Goal: Task Accomplishment & Management: Use online tool/utility

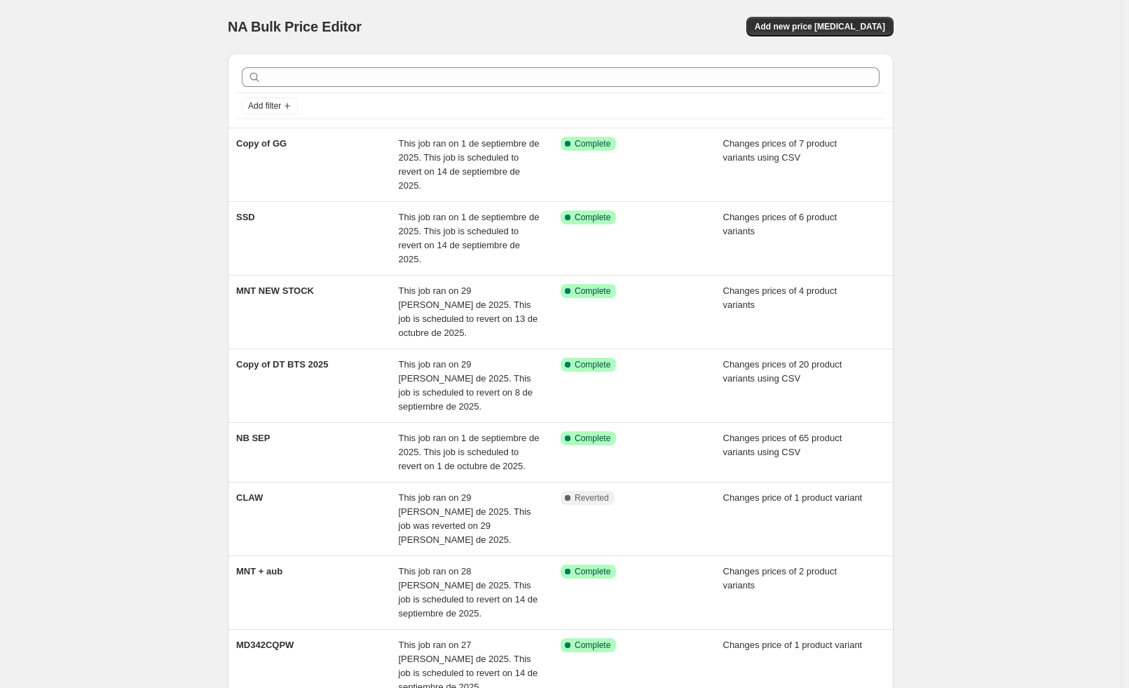
click at [109, 67] on div "NA Bulk Price Editor. This page is ready NA Bulk Price Editor Add new price [ME…" at bounding box center [560, 494] width 1121 height 988
click at [882, 23] on span "Add new price [MEDICAL_DATA]" at bounding box center [820, 26] width 130 height 11
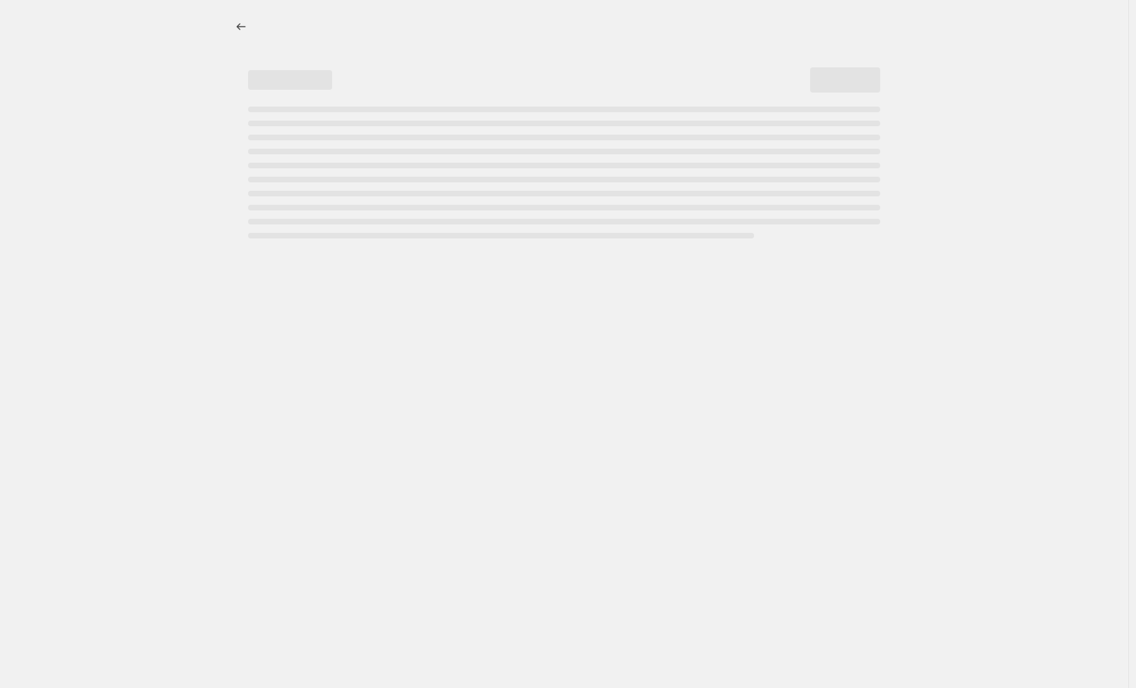
select select "percentage"
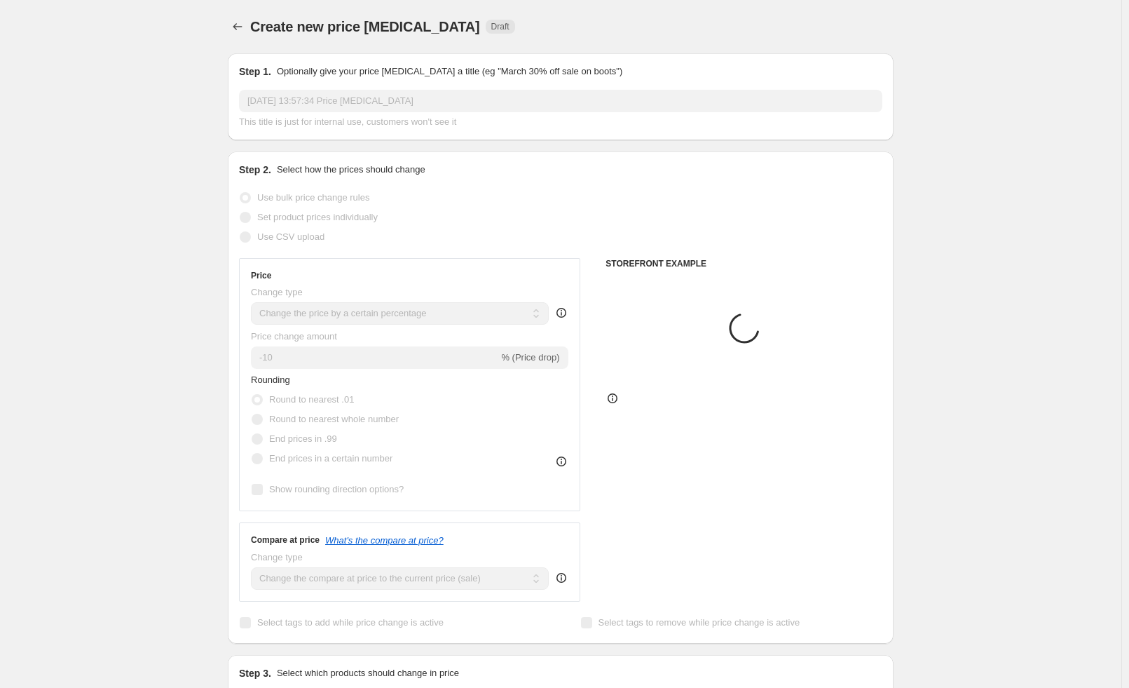
click at [322, 100] on input "[DATE] 13:57:34 Price [MEDICAL_DATA]" at bounding box center [560, 101] width 643 height 22
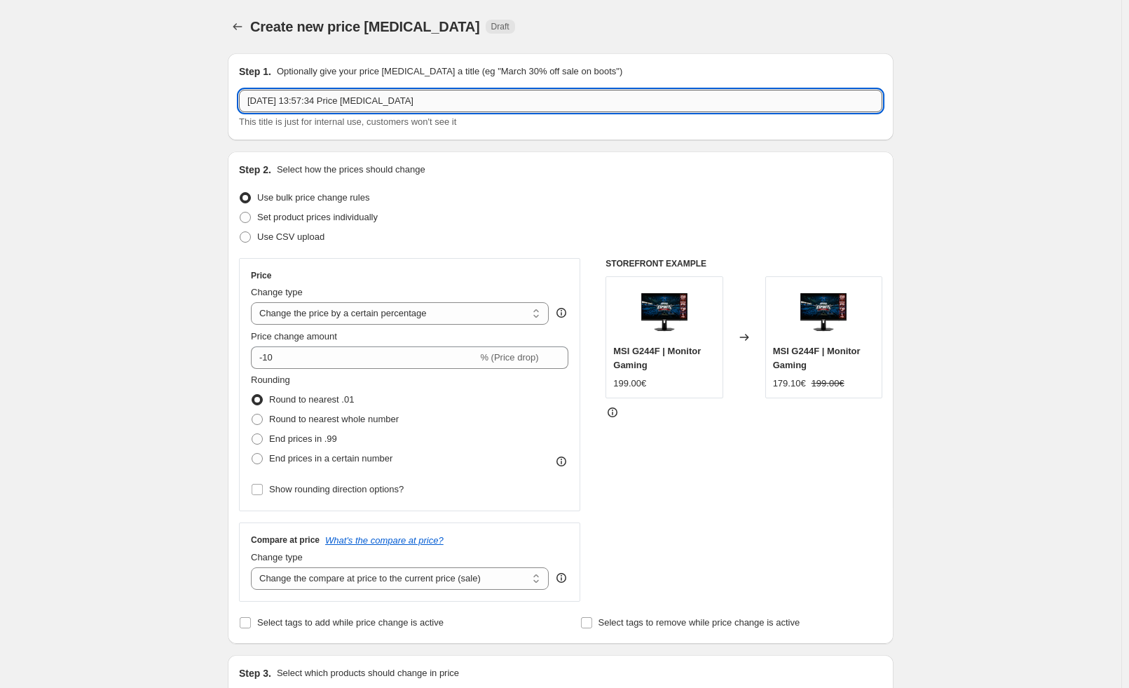
click at [322, 99] on input "[DATE] 13:57:34 Price [MEDICAL_DATA]" at bounding box center [560, 101] width 643 height 22
type input "MB Sep"
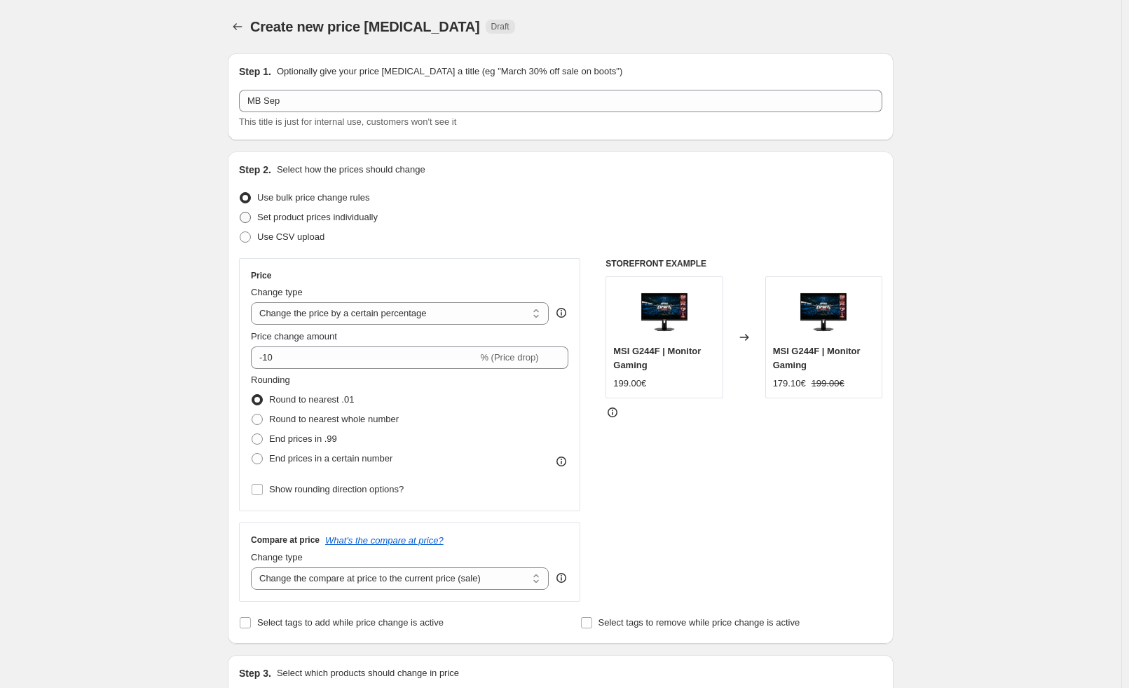
click at [347, 221] on span "Set product prices individually" at bounding box center [317, 217] width 121 height 11
click at [240, 212] on input "Set product prices individually" at bounding box center [240, 212] width 1 height 1
radio input "true"
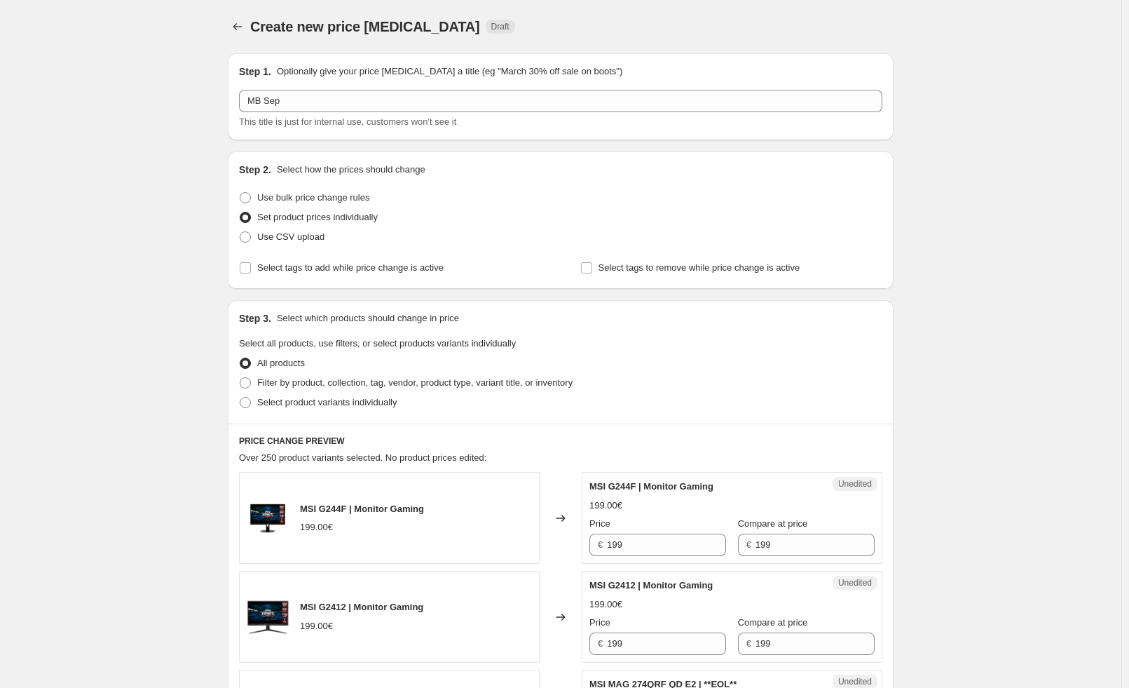
click at [336, 404] on span "Select product variants individually" at bounding box center [326, 402] width 139 height 11
click at [240, 397] on input "Select product variants individually" at bounding box center [240, 397] width 1 height 1
radio input "true"
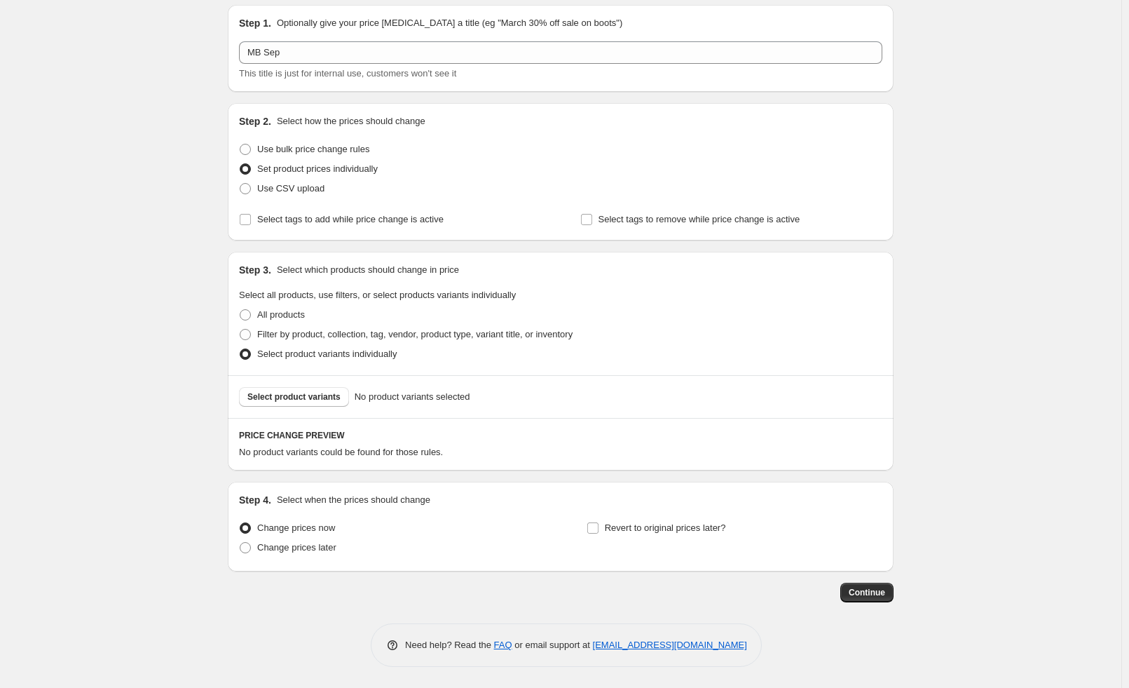
scroll to position [48, 0]
click at [294, 396] on span "Select product variants" at bounding box center [293, 397] width 93 height 11
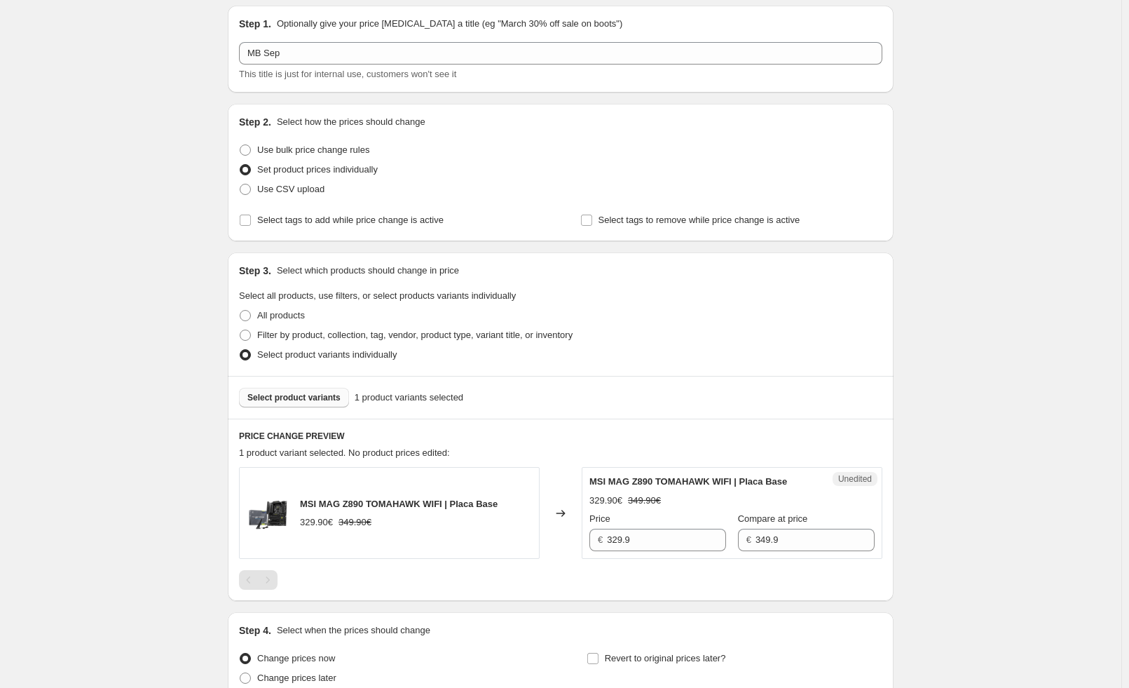
click at [1078, 354] on div "Create new price change job. This page is ready Create new price change job Dra…" at bounding box center [560, 385] width 1121 height 866
click at [615, 538] on input "329.9" at bounding box center [666, 539] width 119 height 22
type input "284.9"
drag, startPoint x: 139, startPoint y: 364, endPoint x: 143, endPoint y: 355, distance: 9.8
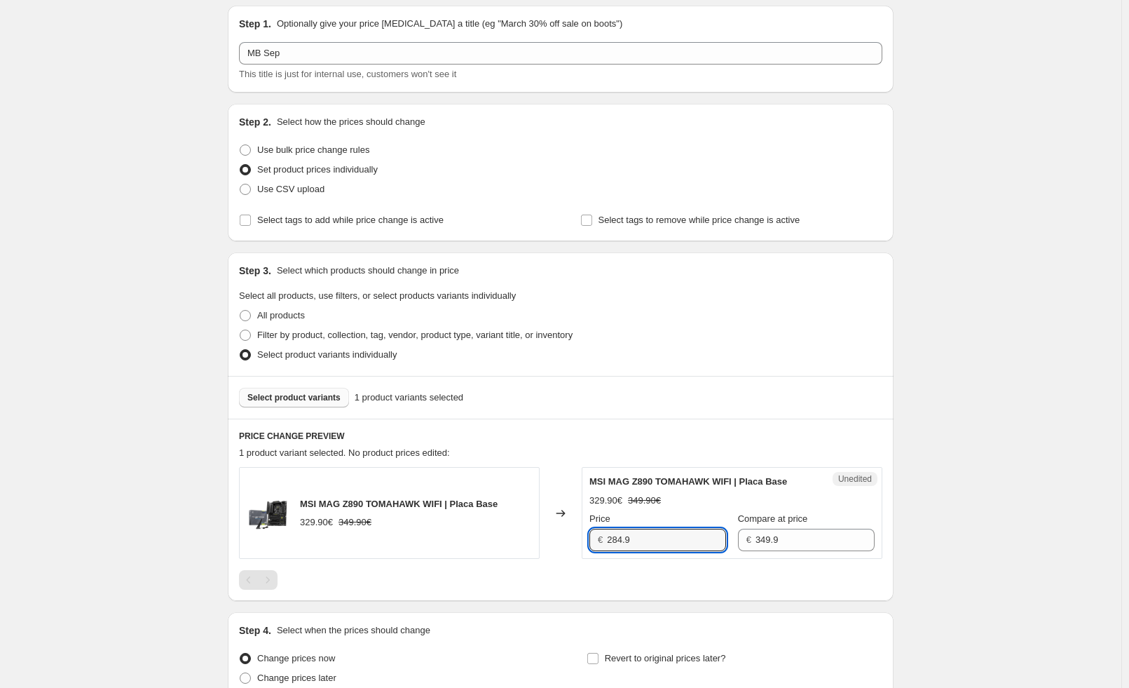
click at [140, 364] on div "Create new price change job. This page is ready Create new price change job Dra…" at bounding box center [560, 385] width 1121 height 866
drag, startPoint x: 1093, startPoint y: 403, endPoint x: 782, endPoint y: 351, distance: 315.5
click at [1093, 402] on div "Create new price change job. This page is ready Create new price change job Dra…" at bounding box center [560, 385] width 1121 height 866
click at [325, 401] on span "Select product variants" at bounding box center [293, 397] width 93 height 11
click at [1058, 243] on div "Create new price change job. This page is ready Create new price change job Dra…" at bounding box center [560, 385] width 1121 height 866
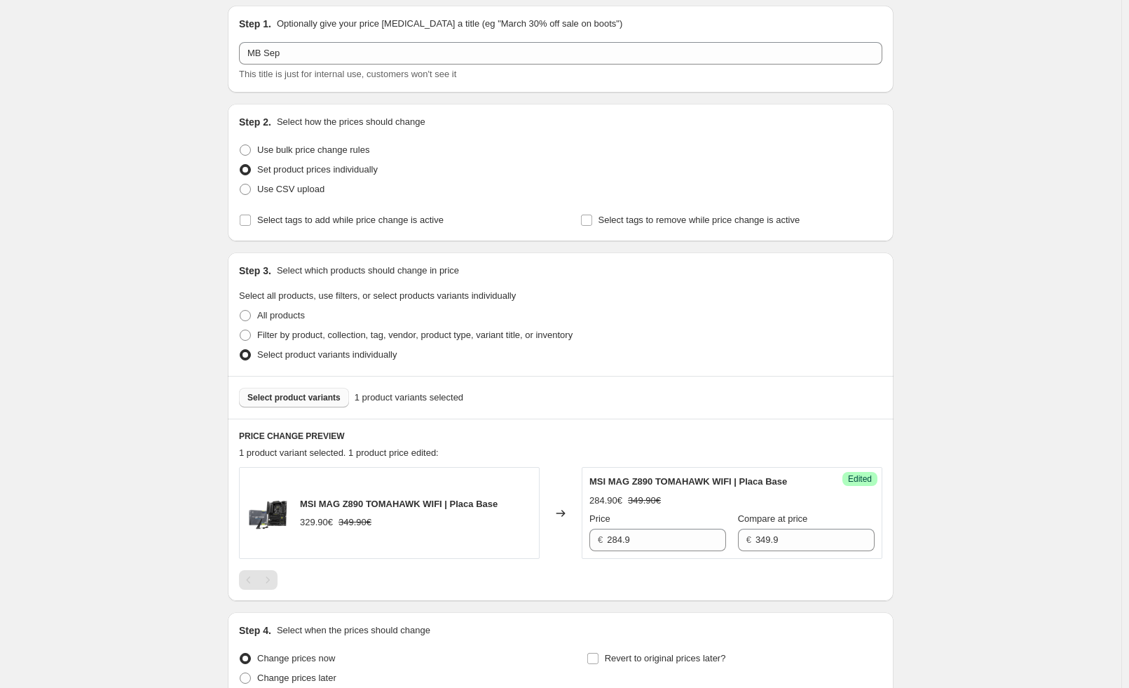
click at [298, 395] on span "Select product variants" at bounding box center [293, 397] width 93 height 11
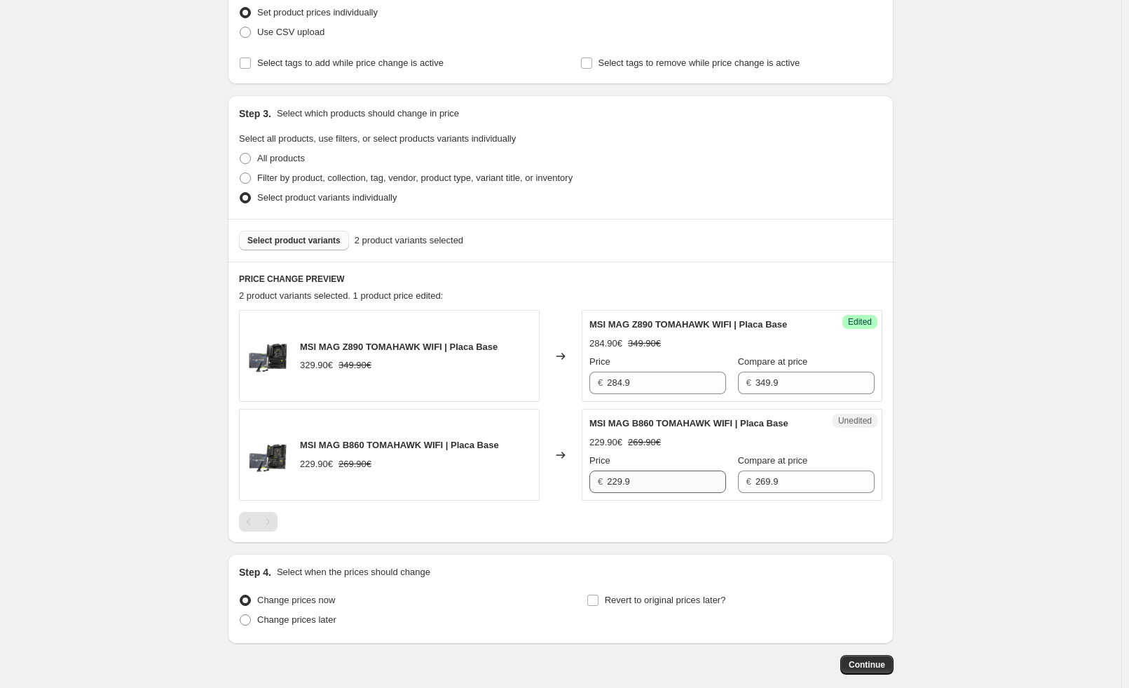
scroll to position [275, 0]
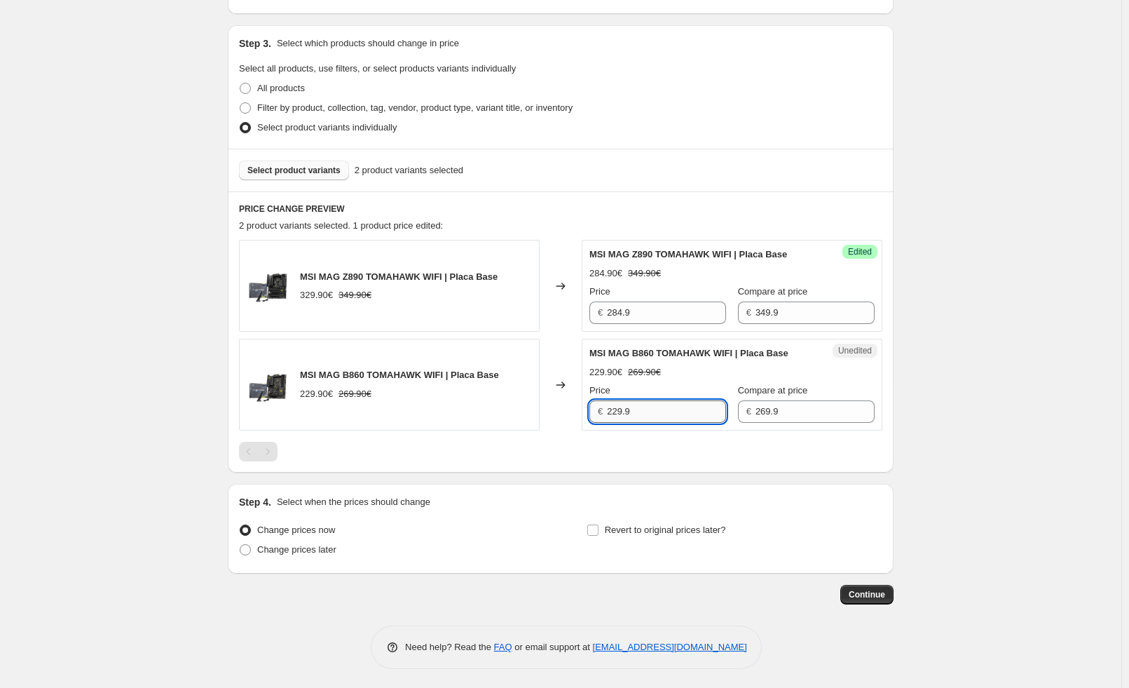
click at [655, 410] on input "229.9" at bounding box center [666, 411] width 119 height 22
type input "216.9"
drag, startPoint x: 1074, startPoint y: 329, endPoint x: 1061, endPoint y: 326, distance: 13.1
click at [1074, 329] on div "Create new price change job. This page is ready Create new price change job Dra…" at bounding box center [560, 207] width 1121 height 964
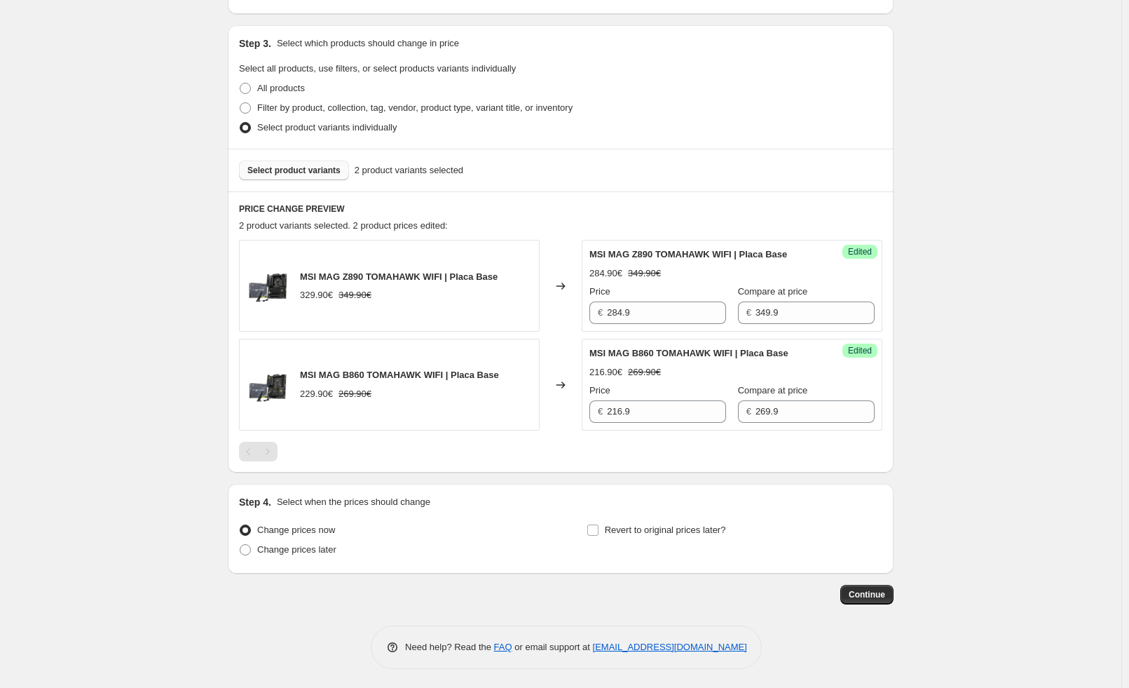
click at [301, 165] on button "Select product variants" at bounding box center [294, 171] width 110 height 20
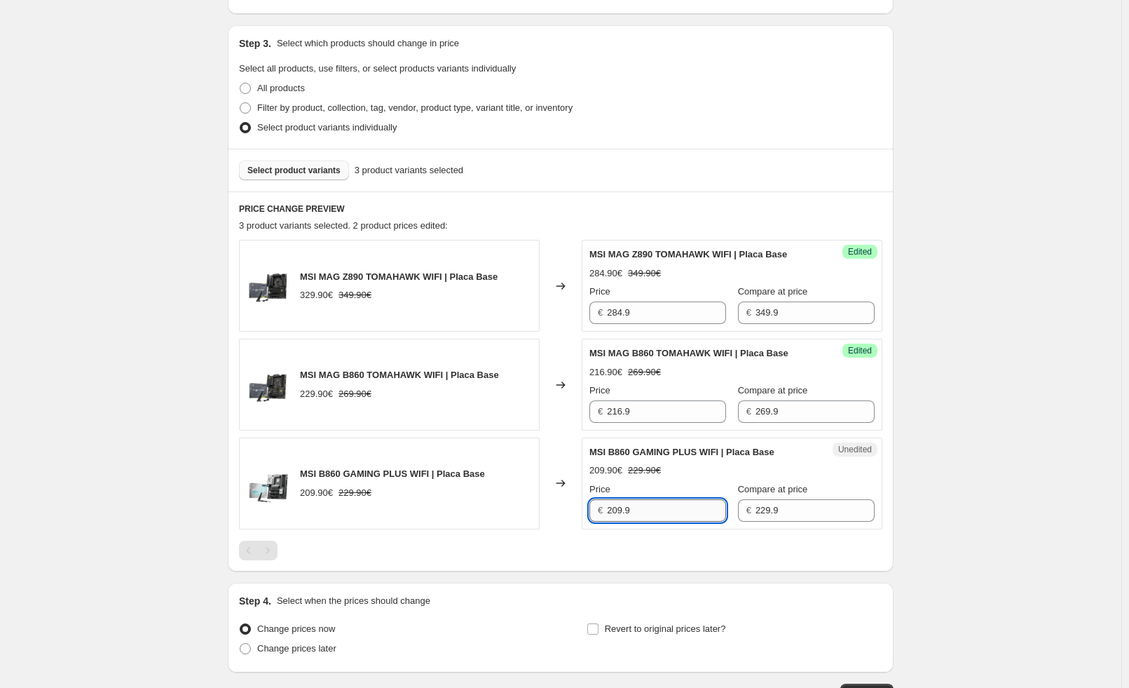
click at [643, 507] on input "209.9" at bounding box center [666, 510] width 119 height 22
type input "191.9"
click at [1068, 353] on div "Create new price change job. This page is ready Create new price change job Dra…" at bounding box center [560, 256] width 1121 height 1063
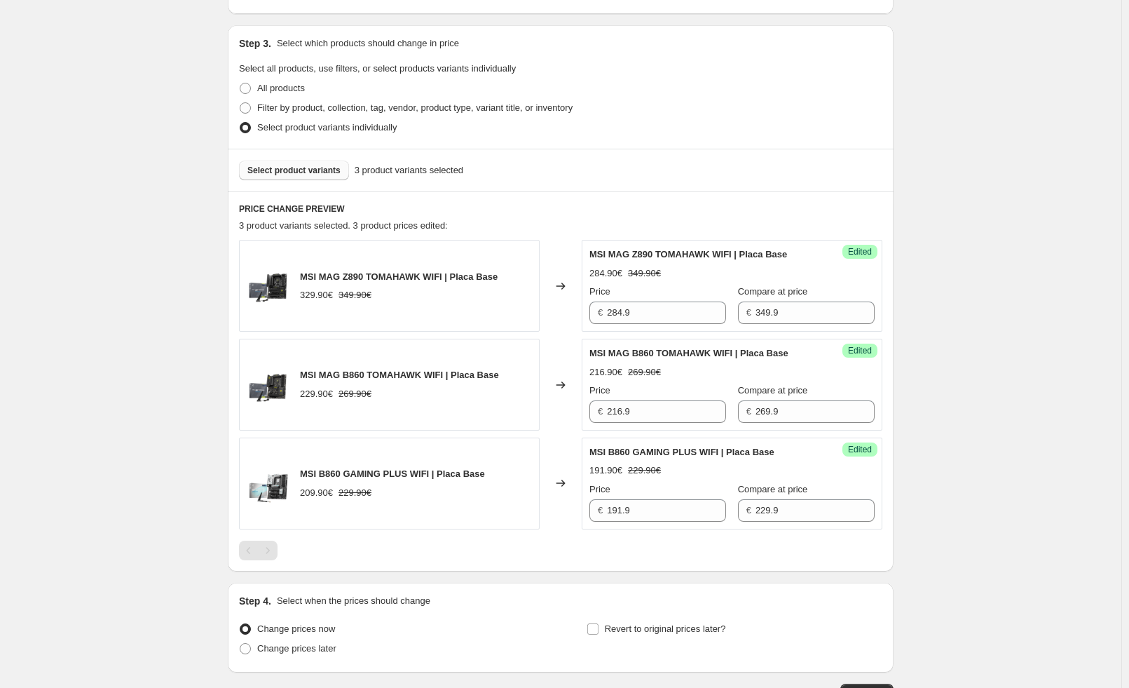
click at [311, 176] on button "Select product variants" at bounding box center [294, 171] width 110 height 20
click at [314, 161] on button "Select product variants" at bounding box center [294, 171] width 110 height 20
click at [304, 175] on span "Select product variants" at bounding box center [293, 170] width 93 height 11
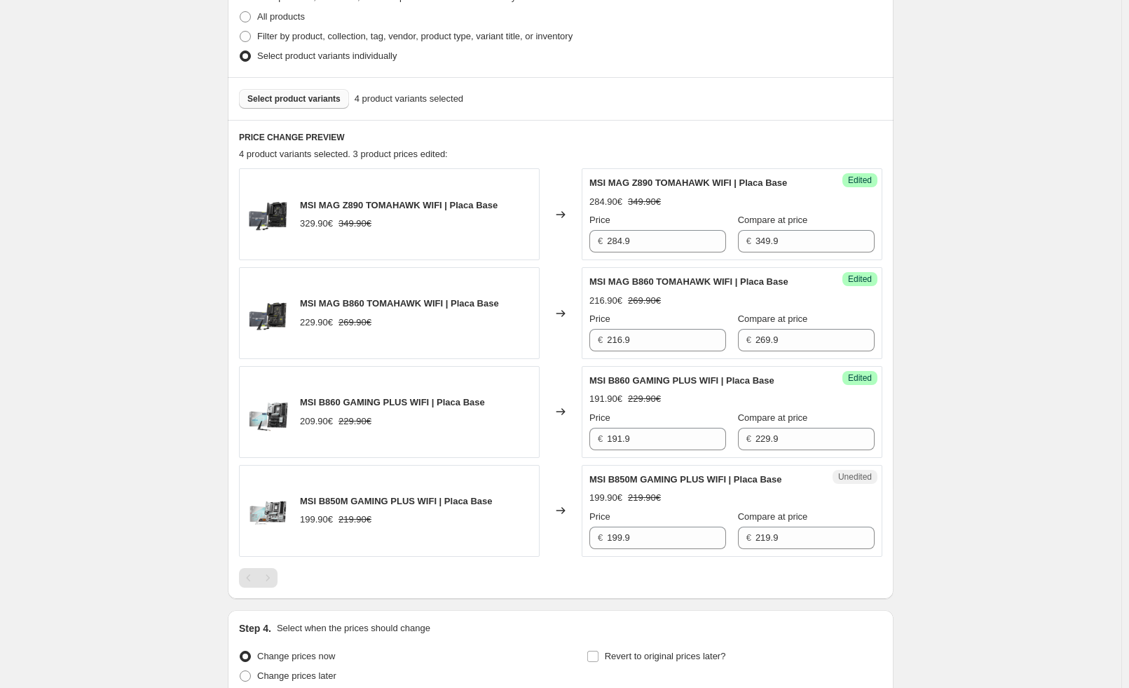
scroll to position [415, 0]
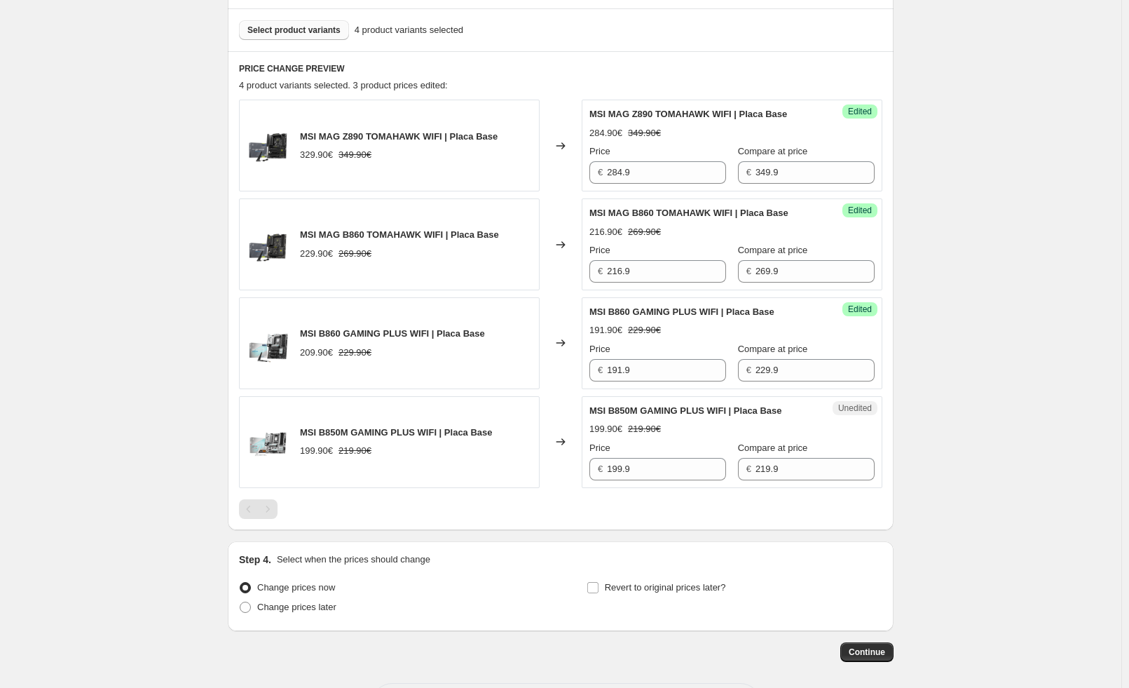
click at [463, 189] on div "MSI MAG Z890 TOMAHAWK WIFI | Placa Base 329.90€ 349.90€" at bounding box center [389, 146] width 301 height 92
click at [658, 466] on input "199.9" at bounding box center [666, 469] width 119 height 22
type input "180.9"
drag, startPoint x: 1072, startPoint y: 327, endPoint x: 882, endPoint y: 284, distance: 195.5
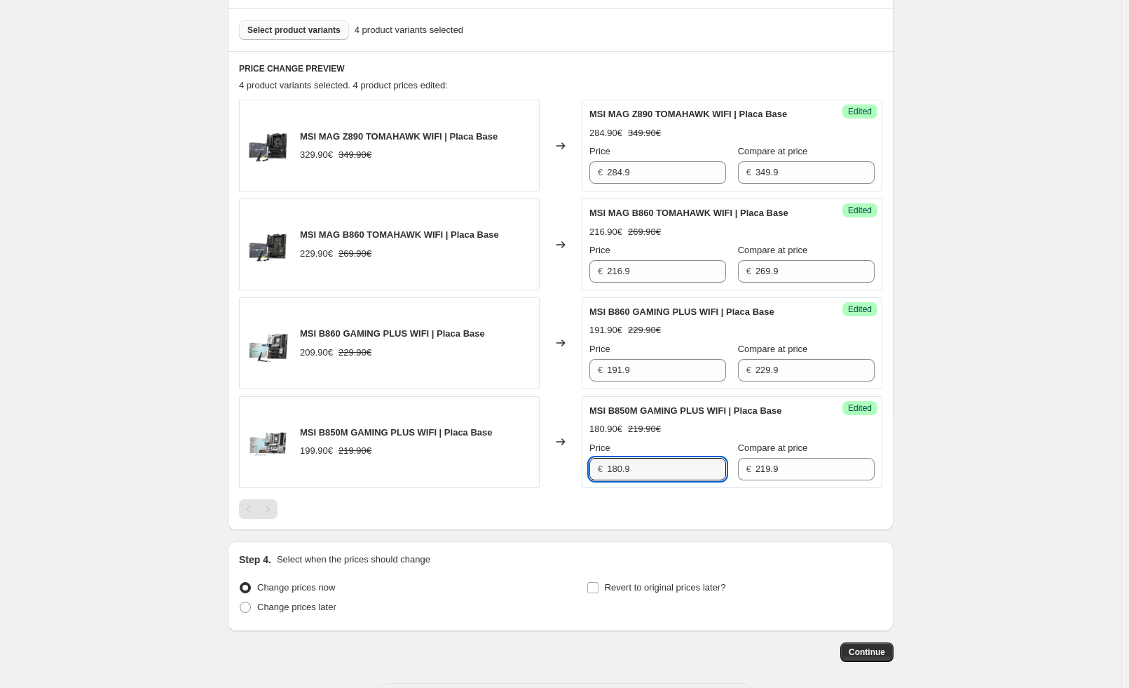
click at [1072, 327] on div "Create new price change job. This page is ready Create new price change job Dra…" at bounding box center [560, 166] width 1121 height 1162
click at [294, 30] on span "Select product variants" at bounding box center [293, 30] width 93 height 11
click at [1067, 204] on div "Create new price change job. This page is ready Create new price change job Dra…" at bounding box center [560, 166] width 1121 height 1162
click at [1081, 369] on div "Create new price change job. This page is ready Create new price change job Dra…" at bounding box center [560, 166] width 1121 height 1162
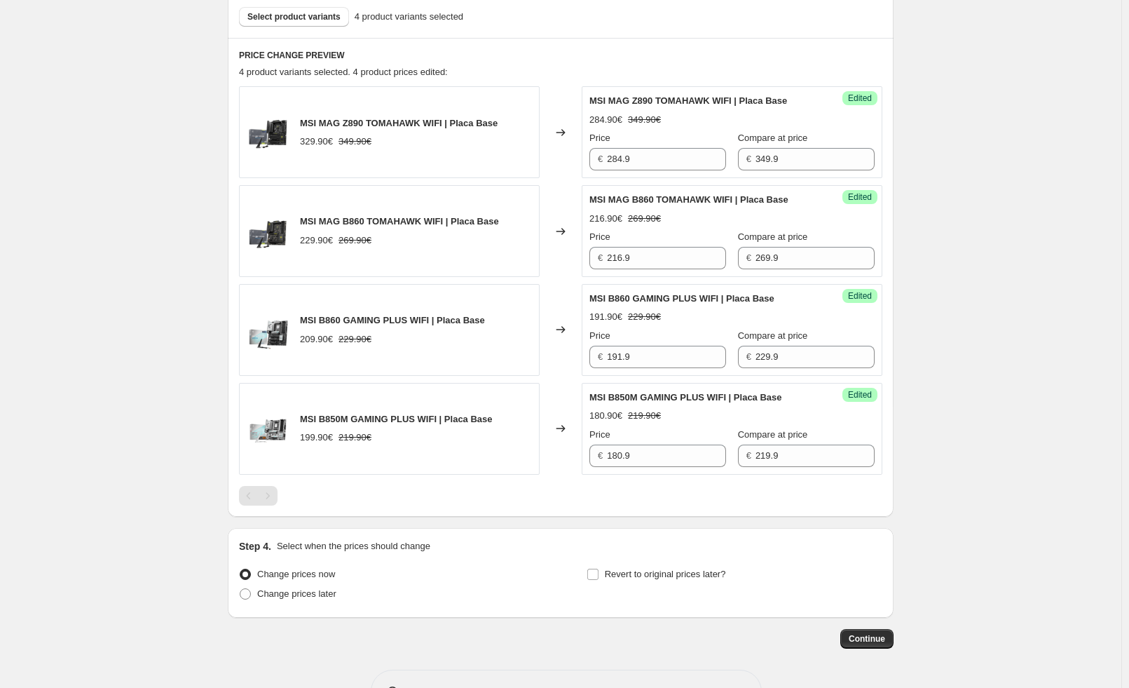
scroll to position [471, 0]
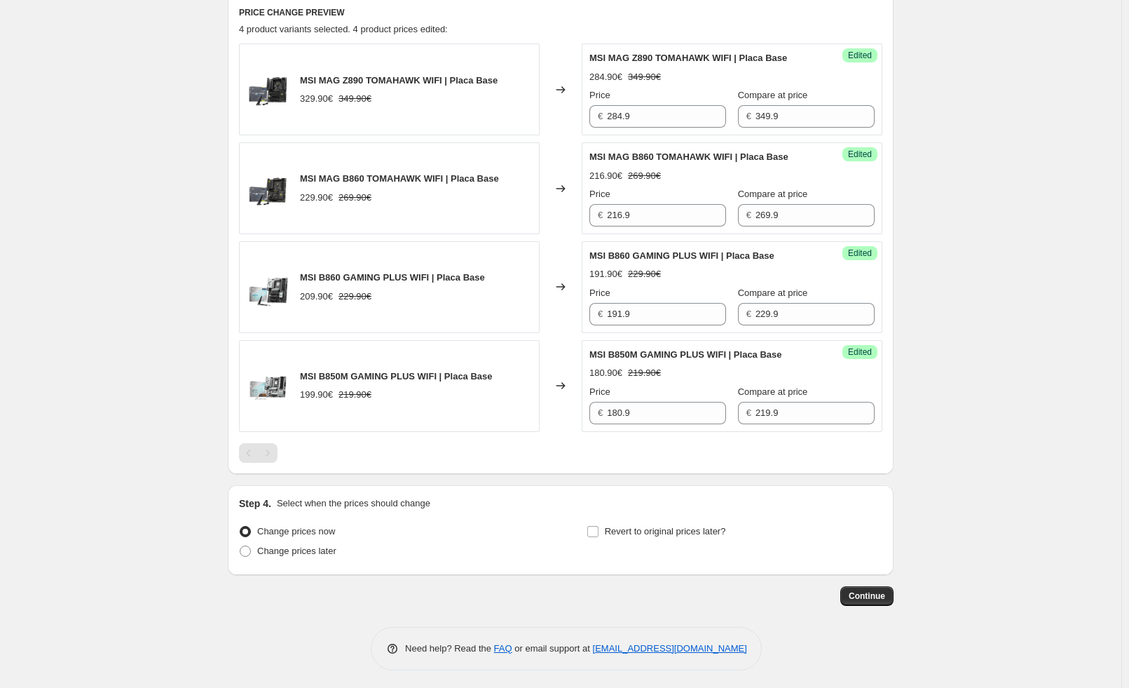
click at [703, 512] on div "Step 4. Select when the prices should change Change prices now Change prices la…" at bounding box center [560, 529] width 643 height 67
click at [692, 528] on span "Revert to original prices later?" at bounding box center [665, 531] width 121 height 11
click at [599, 528] on input "Revert to original prices later?" at bounding box center [592, 531] width 11 height 11
checkbox input "true"
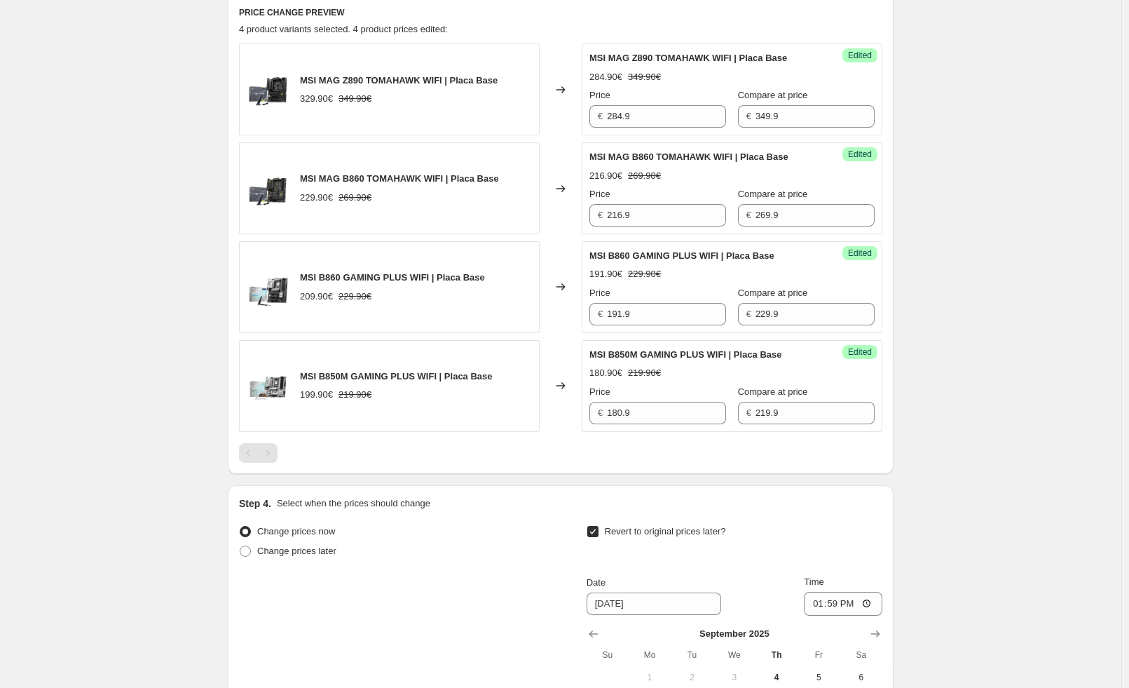
click at [1093, 462] on div "Create new price change job. This page is ready Create new price change job Dra…" at bounding box center [560, 230] width 1121 height 1402
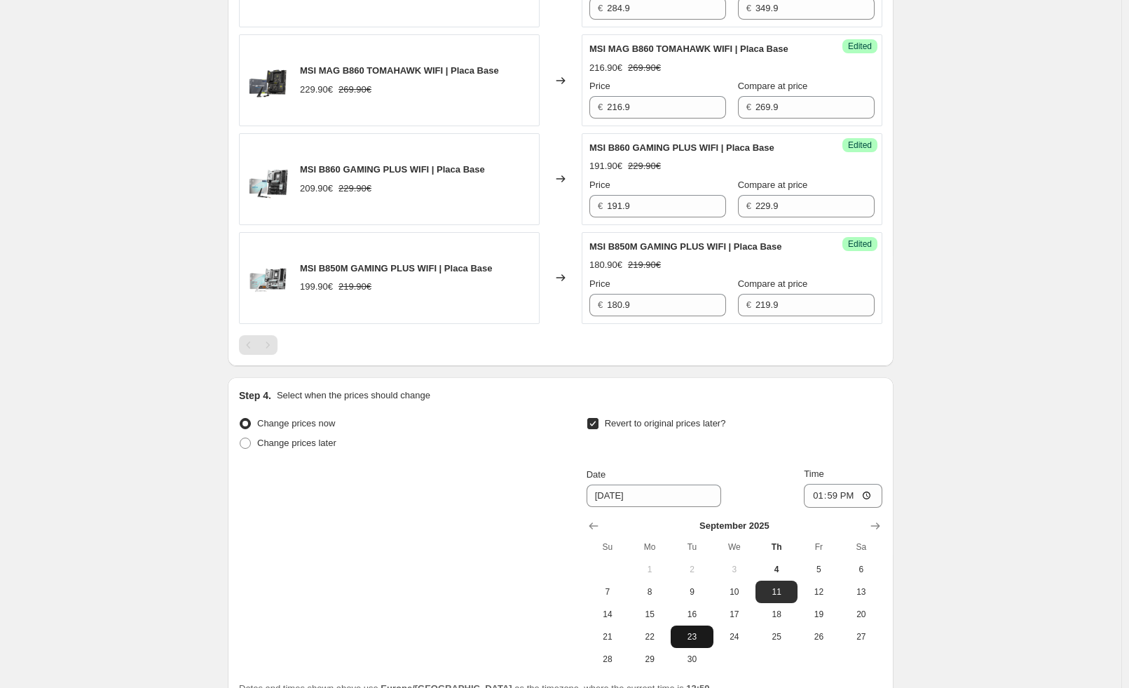
scroll to position [711, 0]
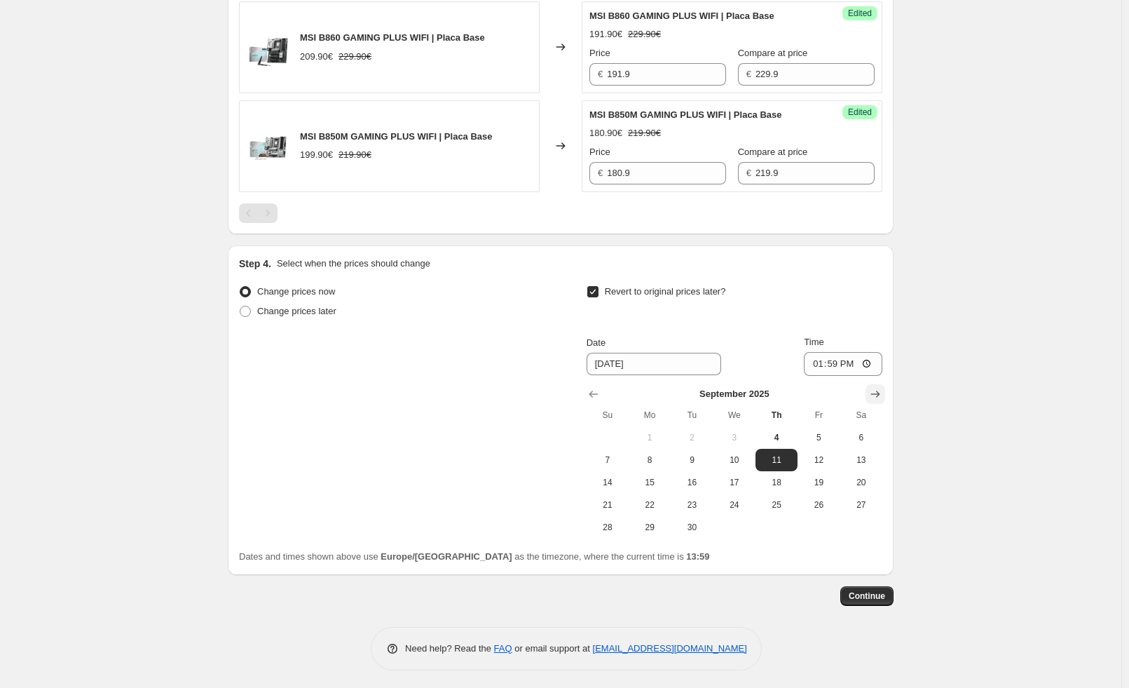
click at [878, 392] on icon "Show next month, October 2025" at bounding box center [875, 394] width 14 height 14
drag, startPoint x: 742, startPoint y: 434, endPoint x: 799, endPoint y: 385, distance: 75.0
click at [742, 432] on span "1" at bounding box center [734, 437] width 31 height 11
type input "10/1/2025"
click at [845, 357] on input "13:59" at bounding box center [843, 364] width 79 height 24
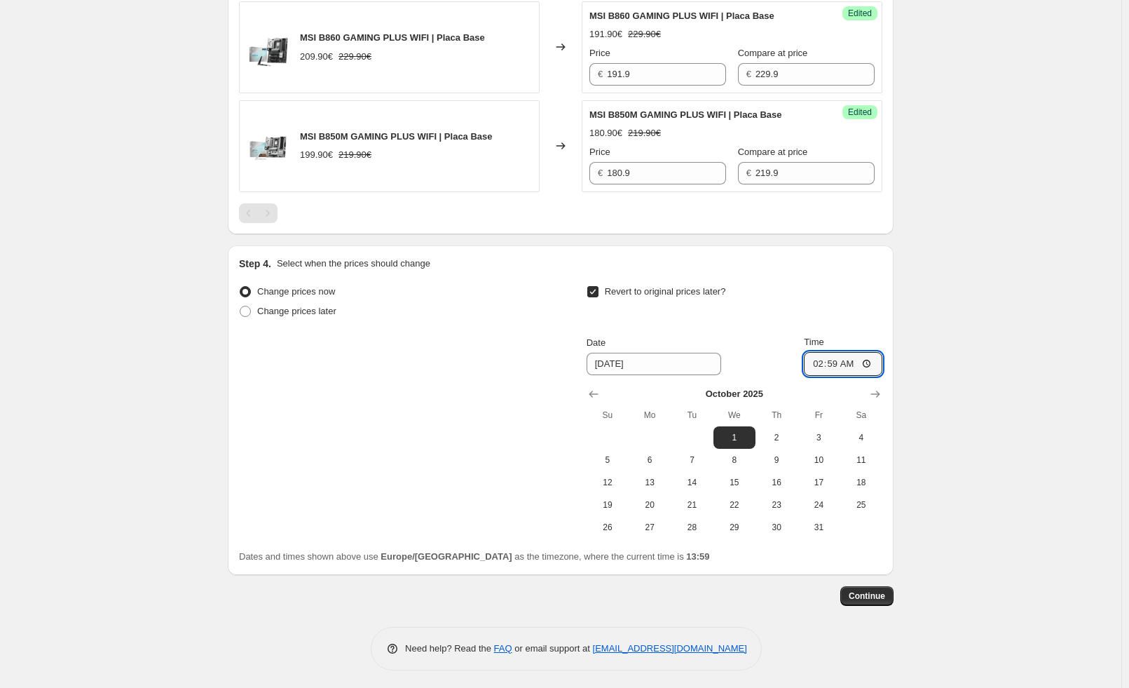
type input "23:59"
click at [883, 590] on span "Continue" at bounding box center [867, 595] width 36 height 11
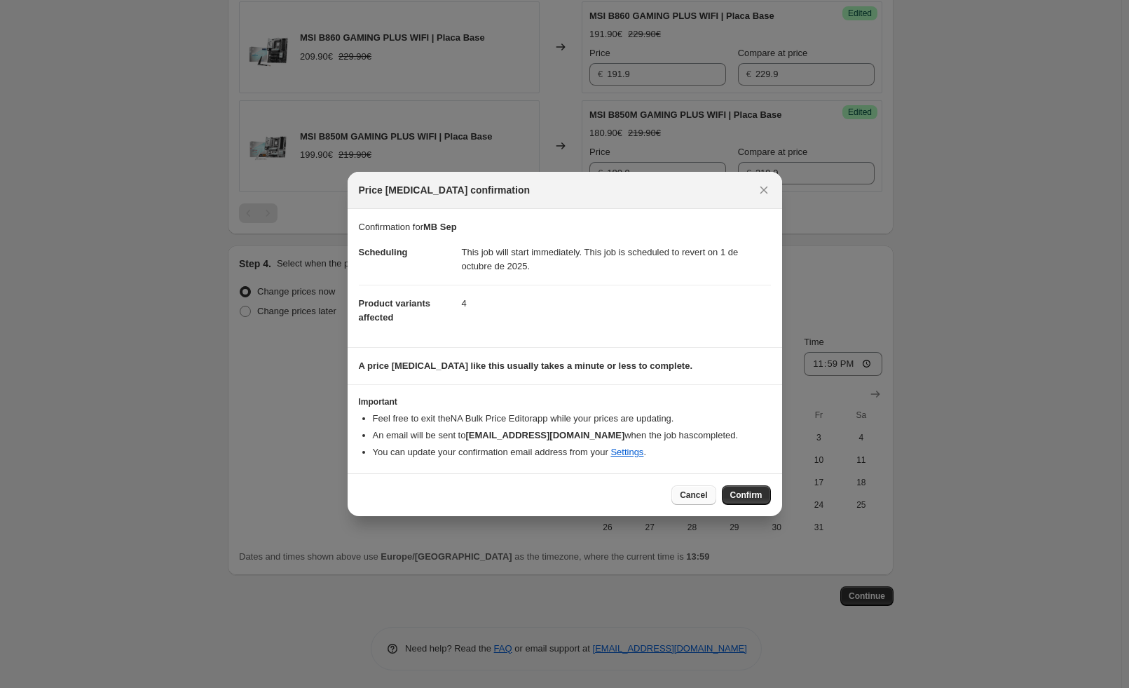
click at [697, 494] on span "Cancel" at bounding box center [693, 494] width 27 height 11
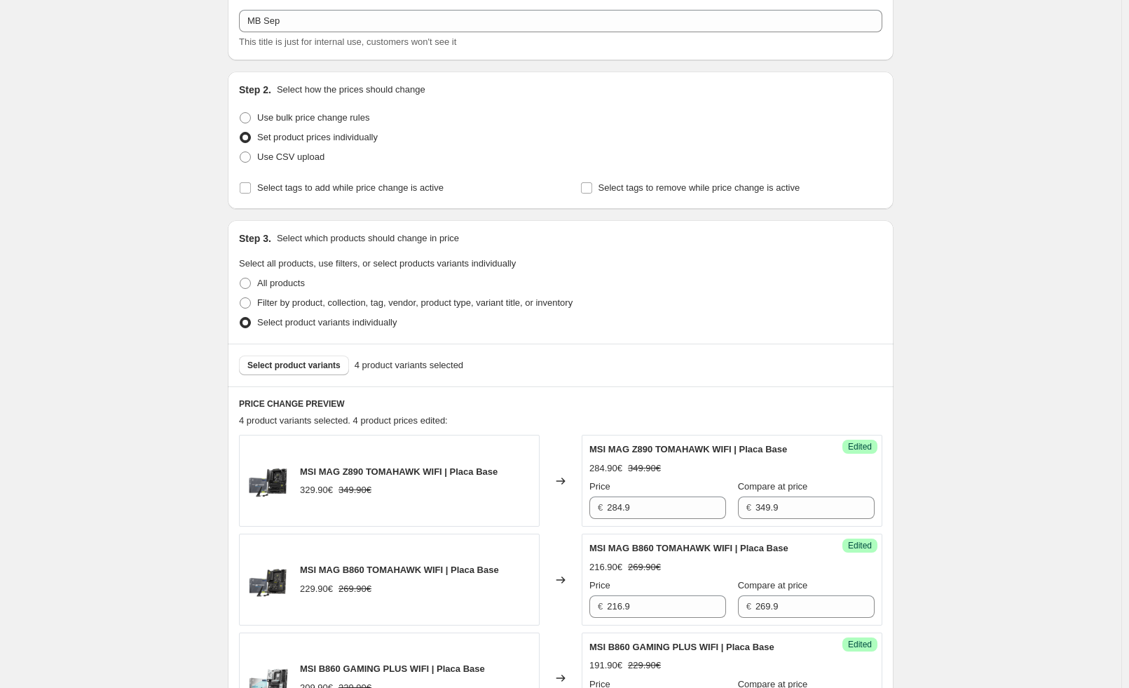
scroll to position [80, 0]
click at [320, 187] on span "Select tags to add while price change is active" at bounding box center [350, 187] width 186 height 11
click at [251, 187] on input "Select tags to add while price change is active" at bounding box center [245, 187] width 11 height 11
checkbox input "true"
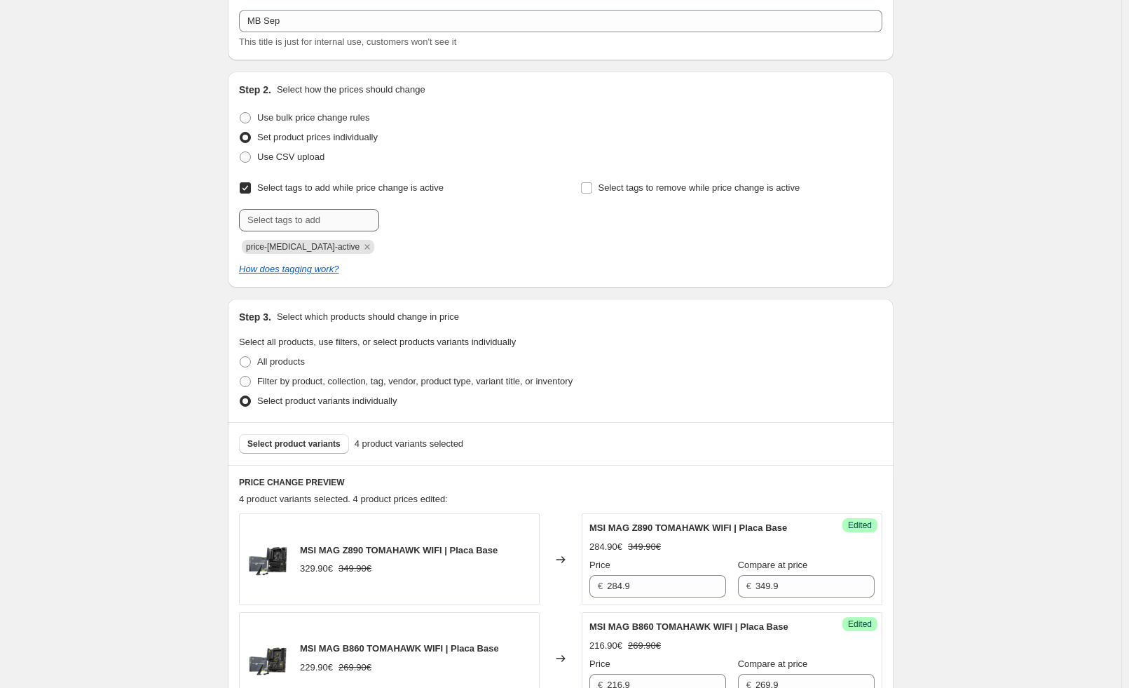
drag, startPoint x: 346, startPoint y: 246, endPoint x: 328, endPoint y: 221, distance: 30.6
click at [361, 245] on icon "Remove price-change-job-active" at bounding box center [367, 246] width 13 height 13
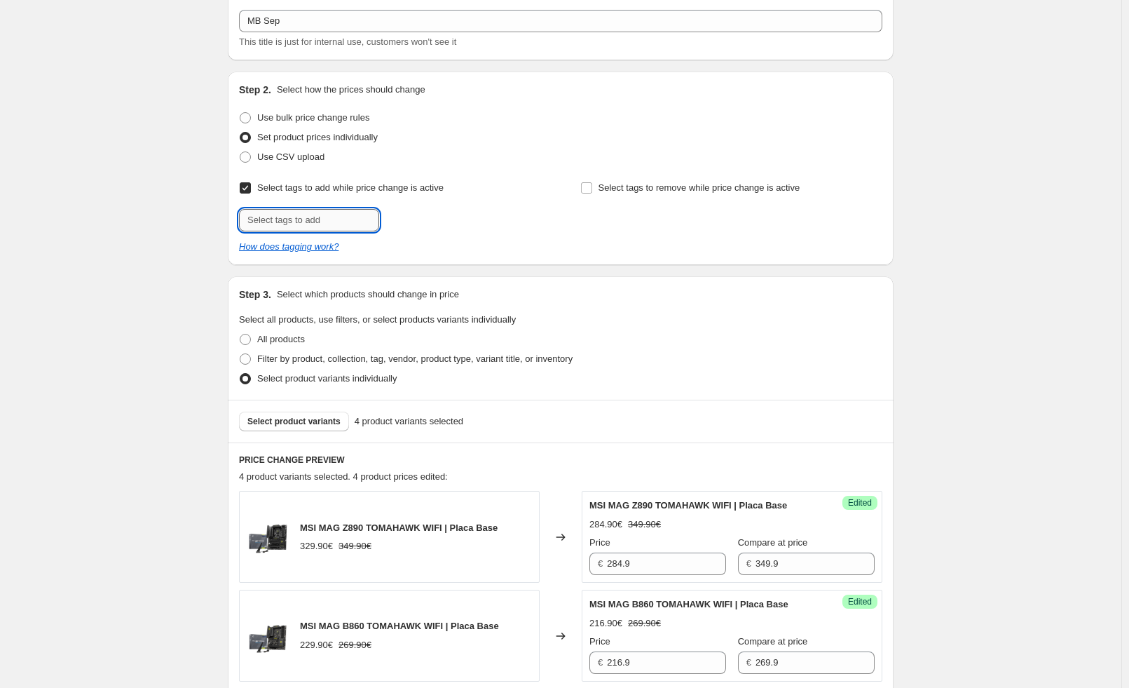
click at [328, 221] on input "text" at bounding box center [309, 220] width 140 height 22
type input "offer"
click at [401, 226] on button "Add offer" at bounding box center [410, 219] width 54 height 20
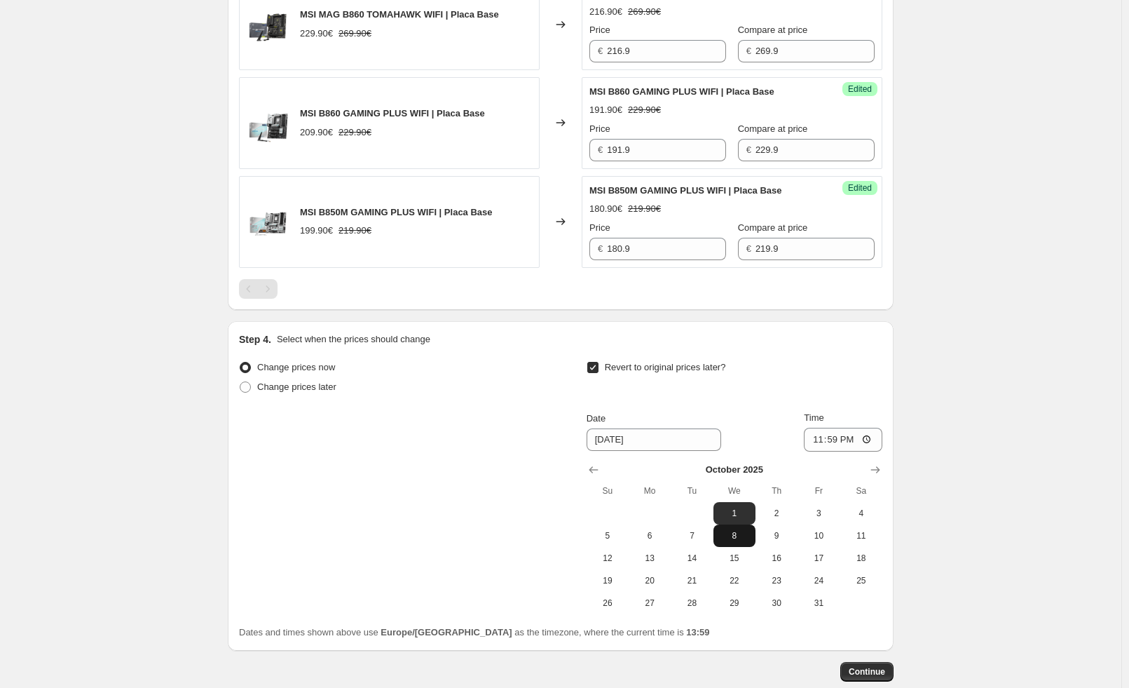
scroll to position [789, 0]
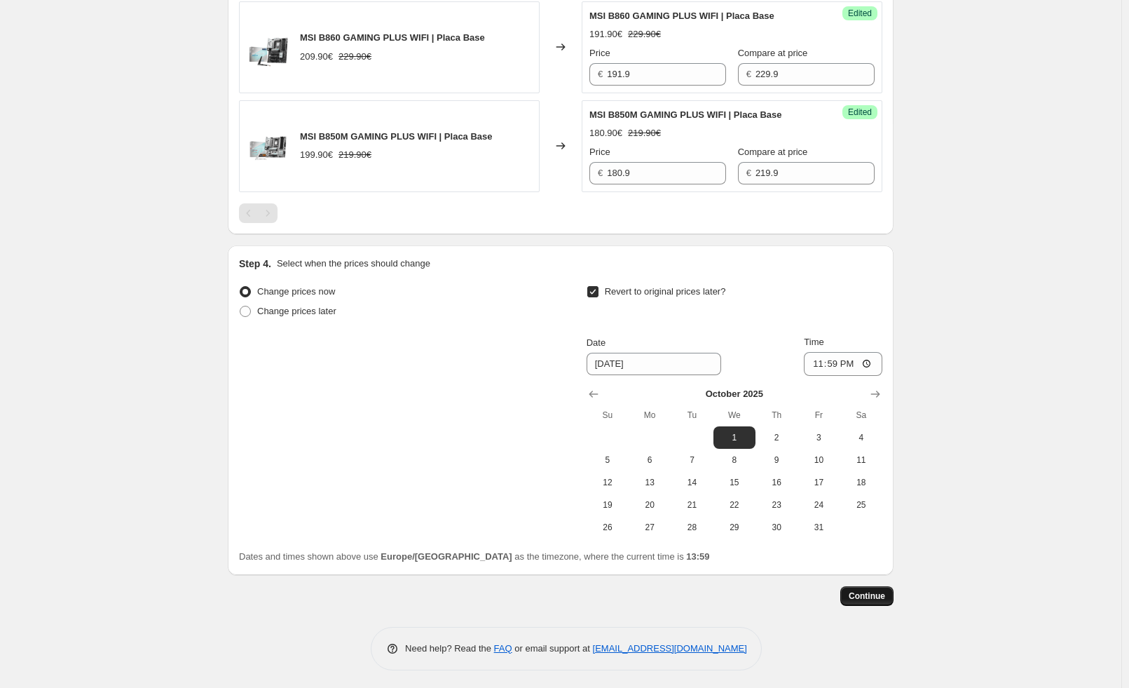
click at [882, 598] on span "Continue" at bounding box center [867, 595] width 36 height 11
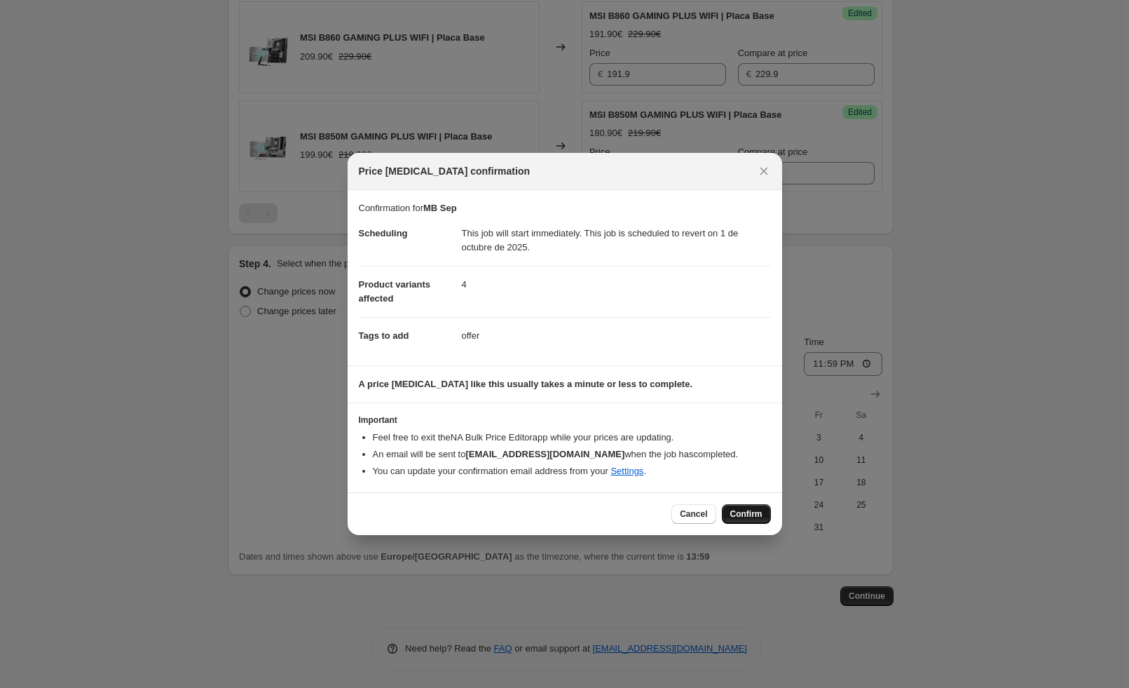
click at [751, 519] on button "Confirm" at bounding box center [746, 514] width 49 height 20
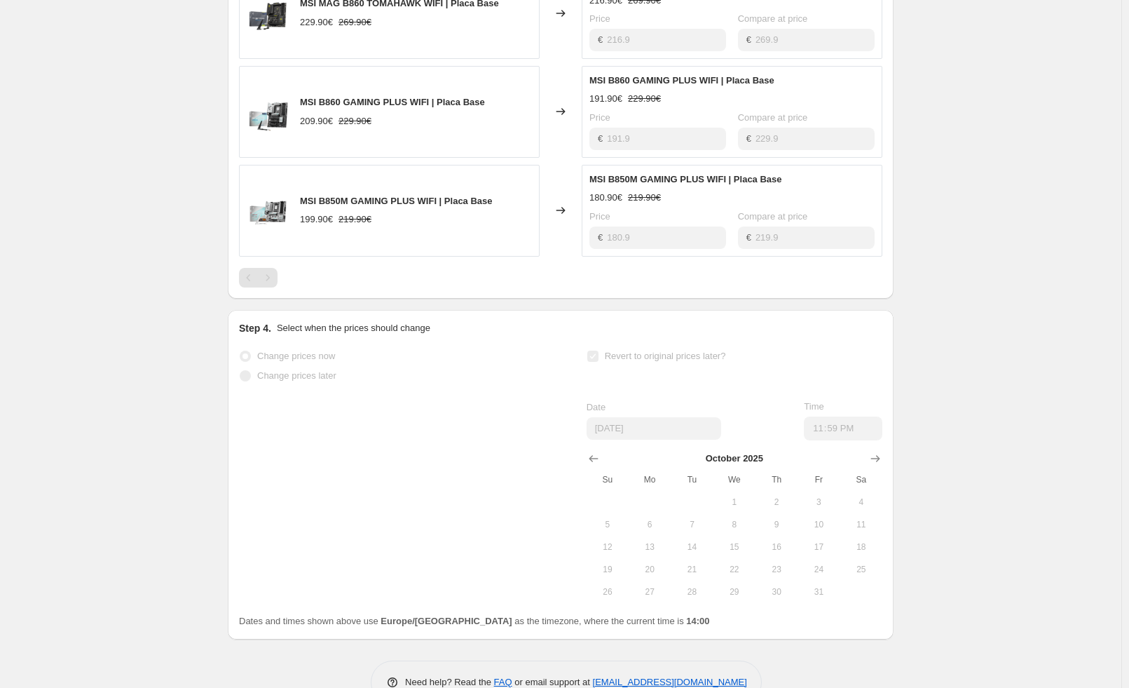
drag, startPoint x: 1082, startPoint y: 282, endPoint x: 843, endPoint y: 163, distance: 268.0
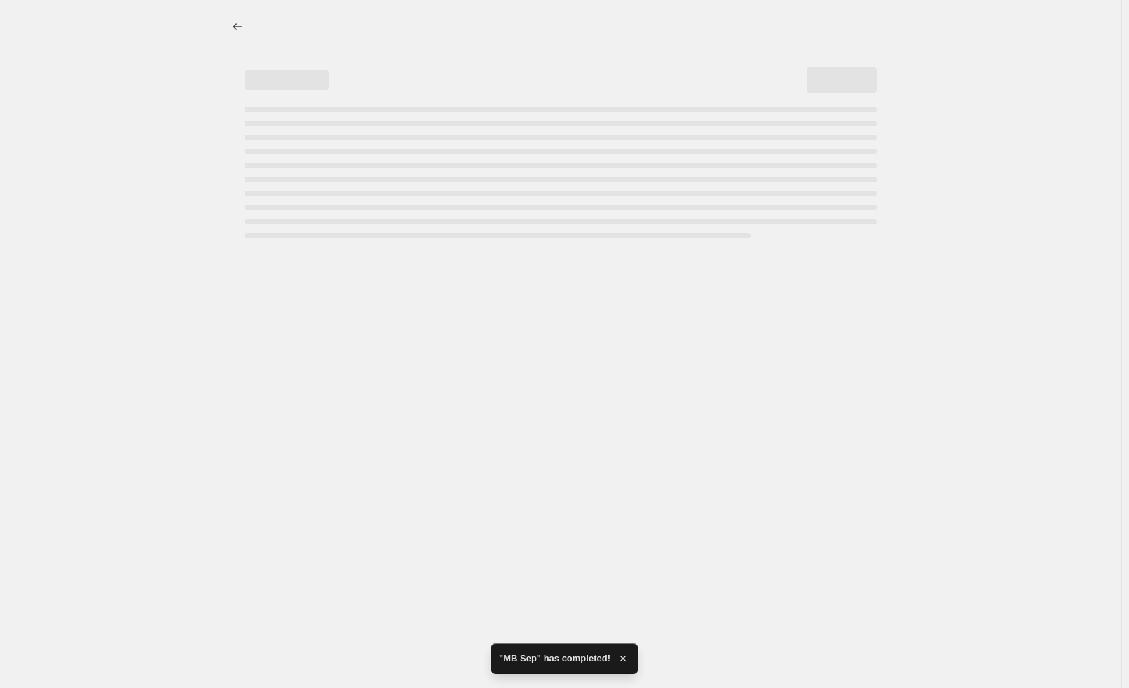
scroll to position [0, 0]
